Goal: Complete application form

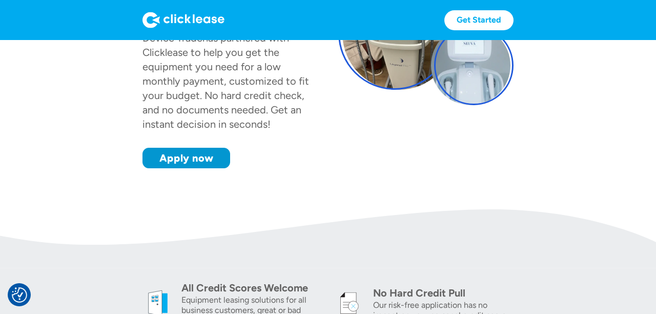
scroll to position [158, 0]
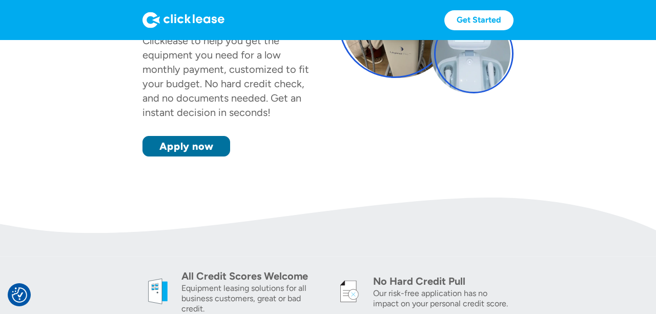
click at [181, 148] on link "Apply now" at bounding box center [186, 146] width 88 height 21
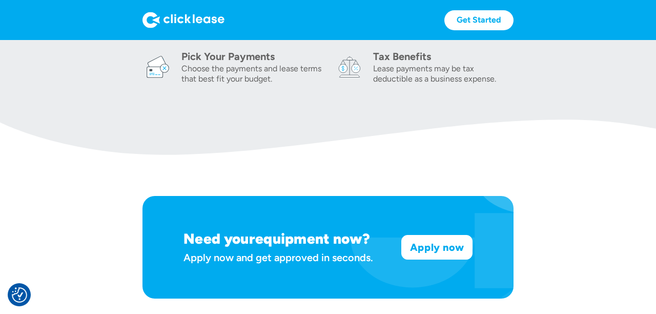
scroll to position [498, 0]
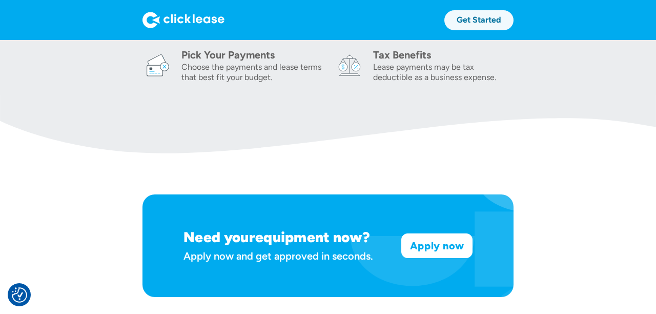
click at [493, 26] on link "Get Started" at bounding box center [478, 20] width 69 height 20
